Goal: Check status: Check status

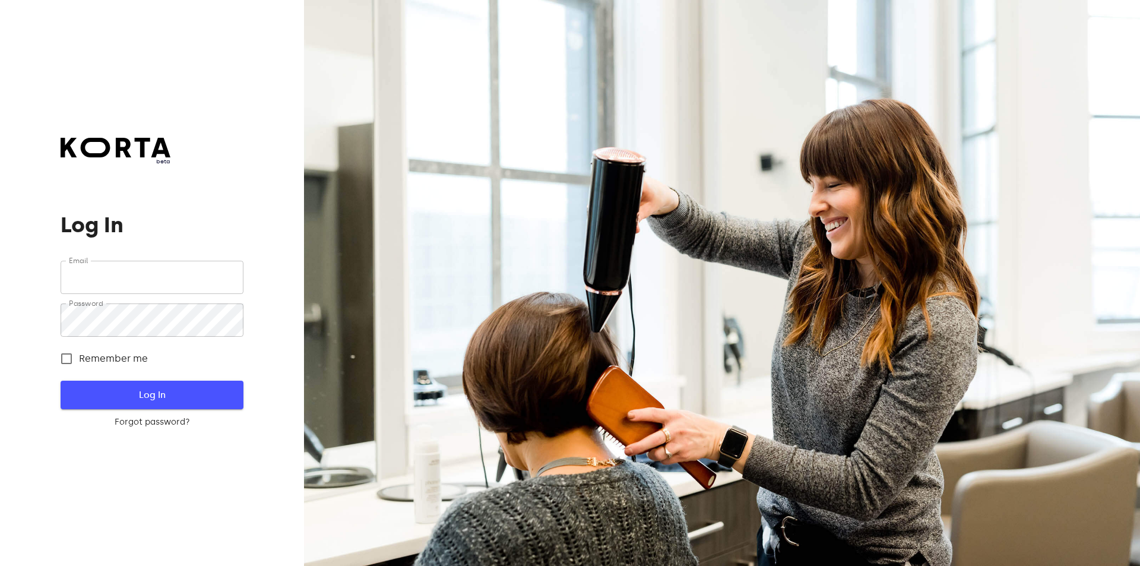
type input "[EMAIL_ADDRESS][DOMAIN_NAME]"
click at [154, 391] on span "Log In" at bounding box center [152, 394] width 144 height 15
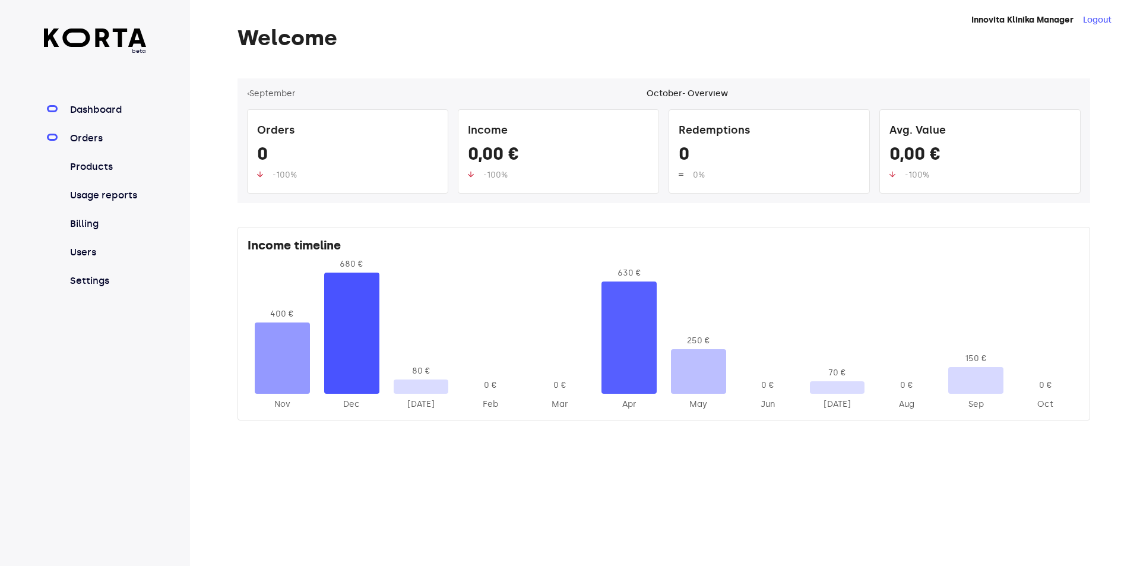
click at [96, 140] on link "Orders" at bounding box center [107, 138] width 79 height 14
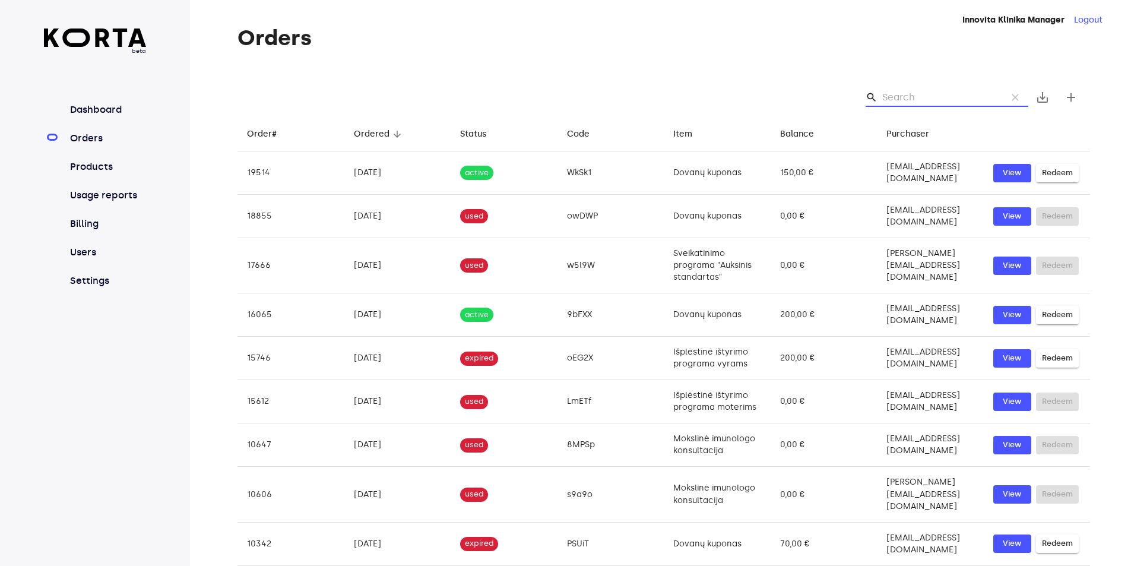
click at [919, 101] on input "Search" at bounding box center [939, 97] width 115 height 19
paste input "oEG2x"
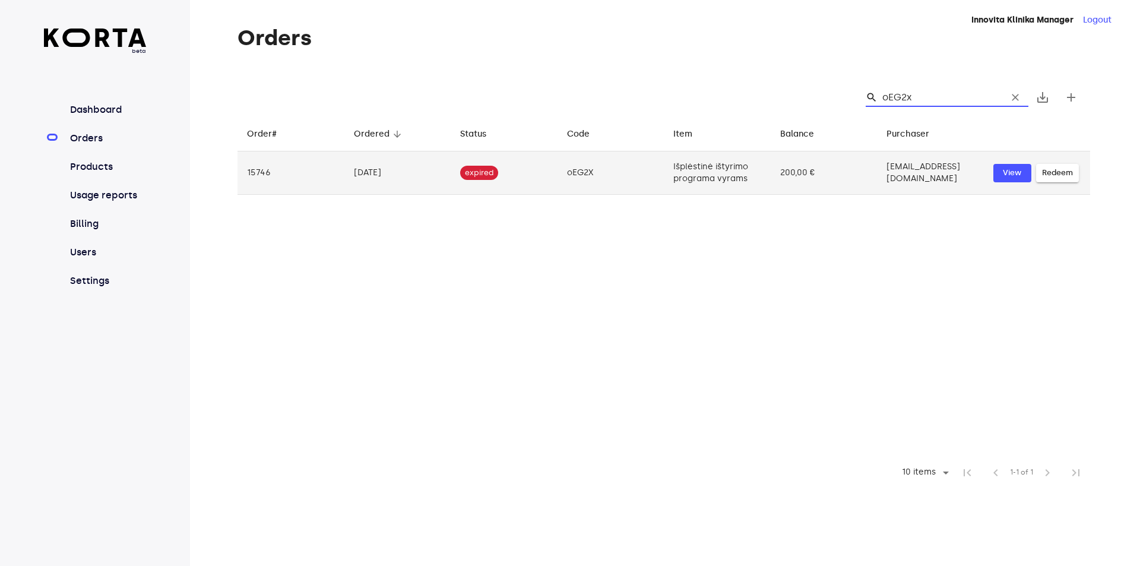
type input "oEG2x"
click at [608, 166] on td "oEG2X" at bounding box center [610, 172] width 107 height 43
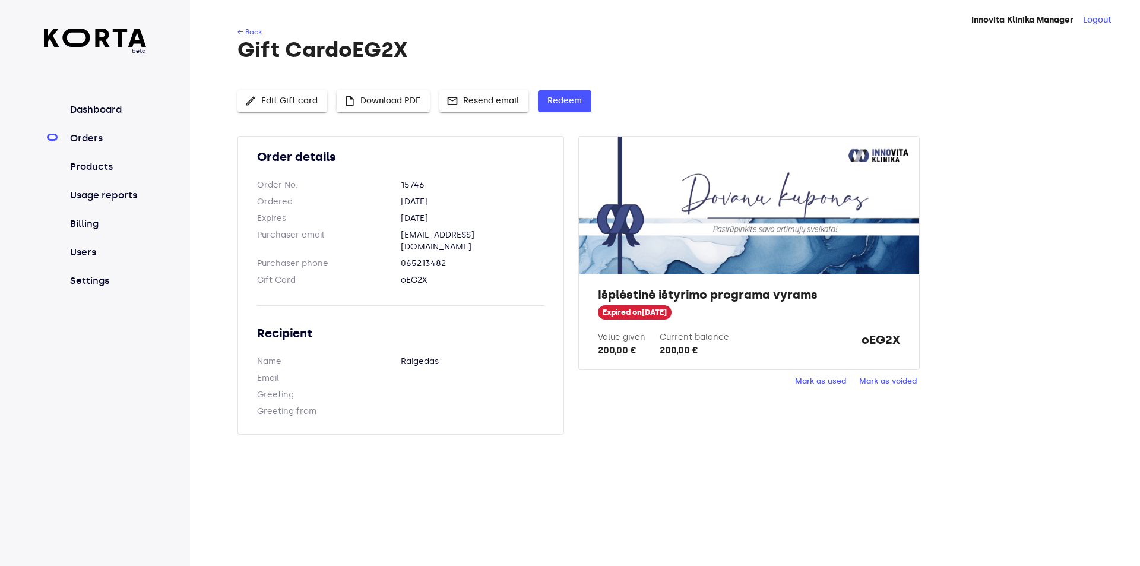
click at [601, 308] on span "Expired on [DATE]" at bounding box center [635, 312] width 74 height 11
click at [439, 218] on dd "[DATE]" at bounding box center [473, 218] width 144 height 12
click at [440, 217] on dd "[DATE]" at bounding box center [473, 218] width 144 height 12
